Goal: Information Seeking & Learning: Learn about a topic

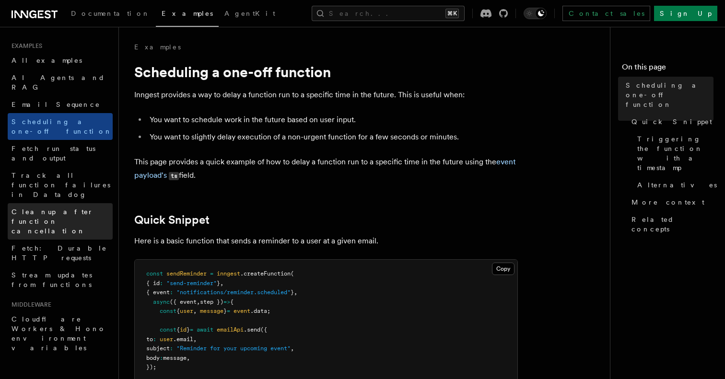
click at [57, 207] on span "Cleanup after function cancellation" at bounding box center [62, 221] width 101 height 29
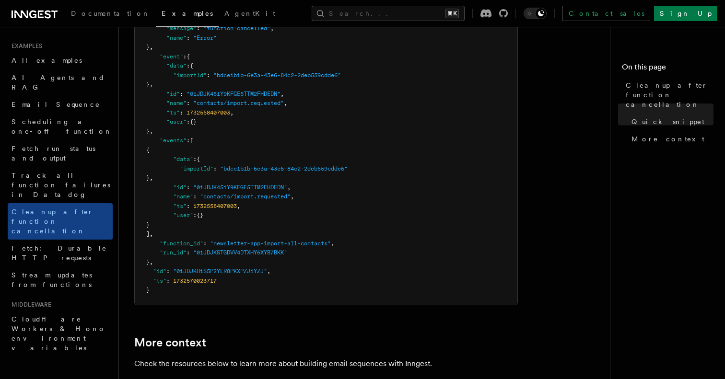
scroll to position [763, 0]
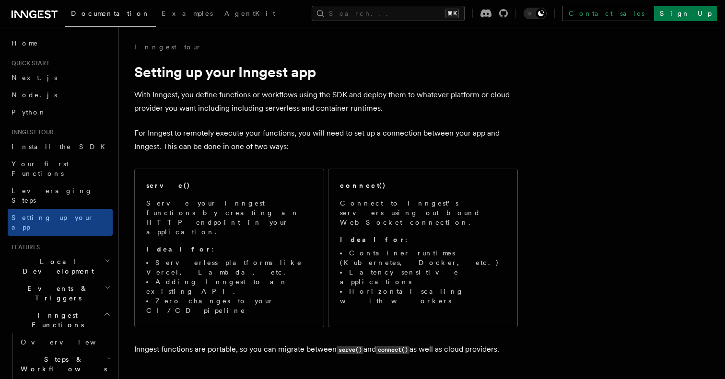
scroll to position [432, 0]
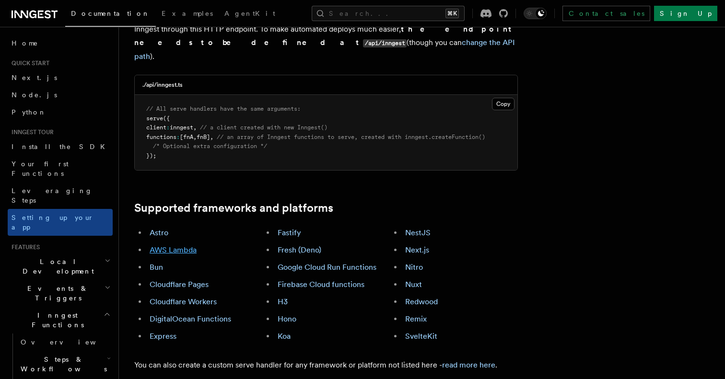
click at [167, 245] on link "AWS Lambda" at bounding box center [173, 249] width 47 height 9
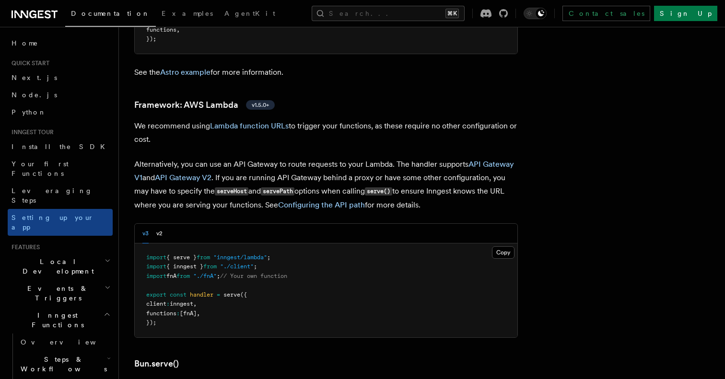
scroll to position [947, 0]
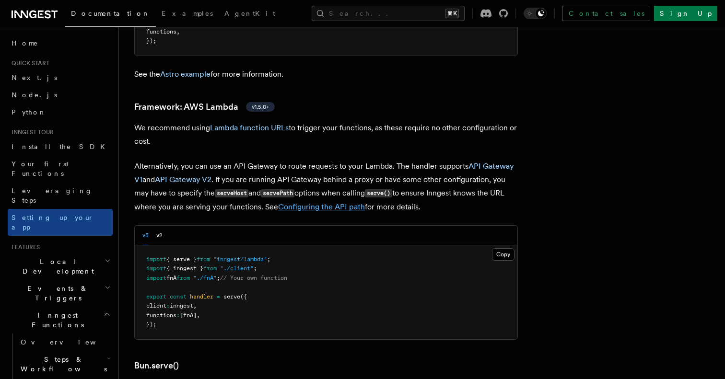
click at [310, 202] on link "Configuring the API path" at bounding box center [321, 206] width 87 height 9
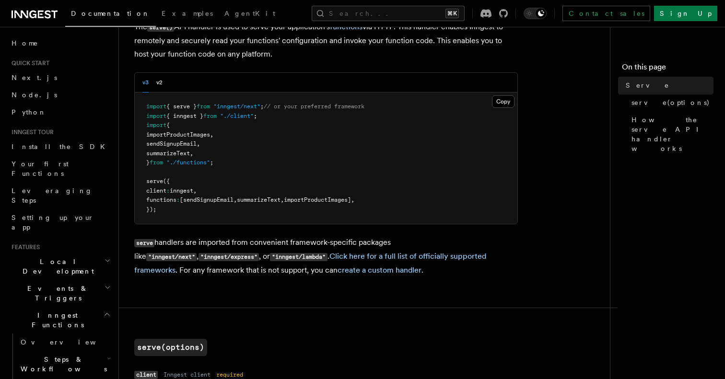
scroll to position [72, 0]
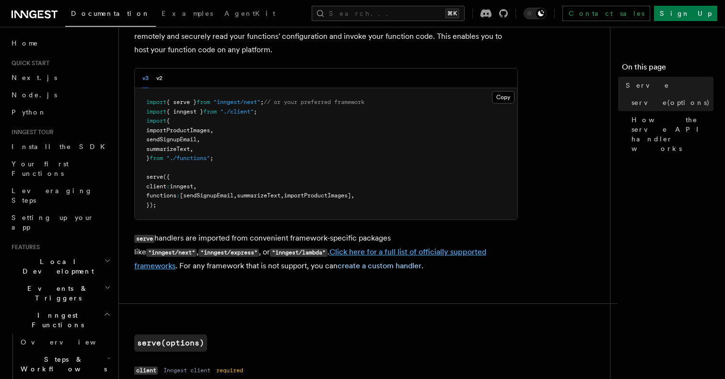
click at [340, 253] on link "Click here for a full list of officially supported frameworks" at bounding box center [310, 258] width 352 height 23
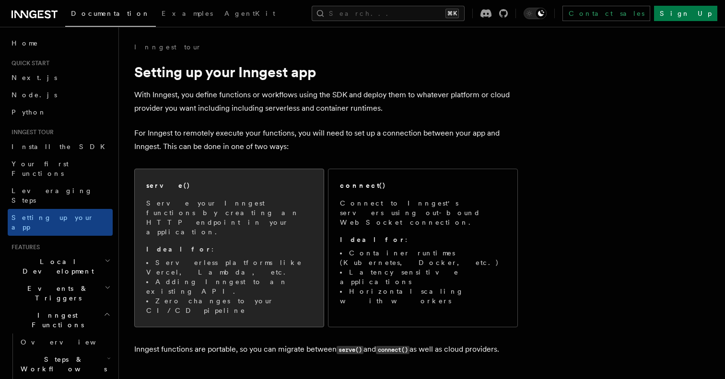
click at [265, 277] on li "Adding Inngest to an existing API." at bounding box center [229, 286] width 166 height 19
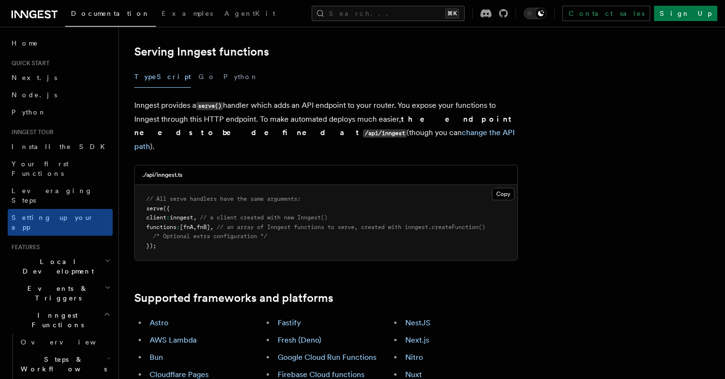
scroll to position [348, 0]
